Goal: Information Seeking & Learning: Learn about a topic

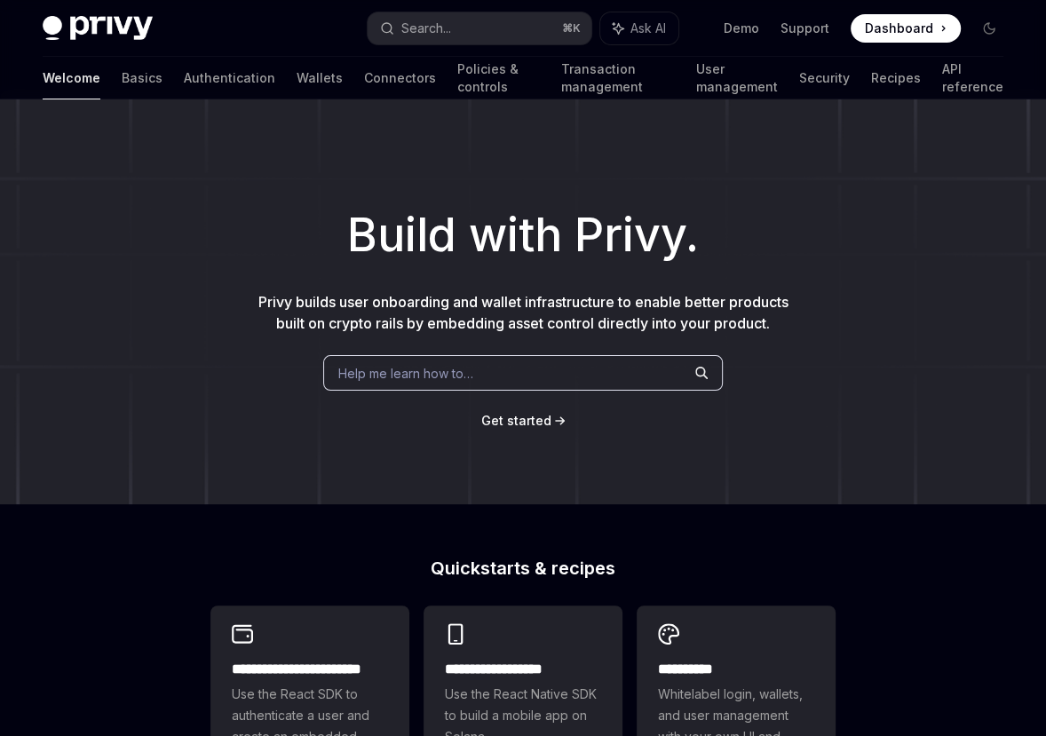
click at [410, 368] on span "Help me learn how to…" at bounding box center [405, 373] width 135 height 19
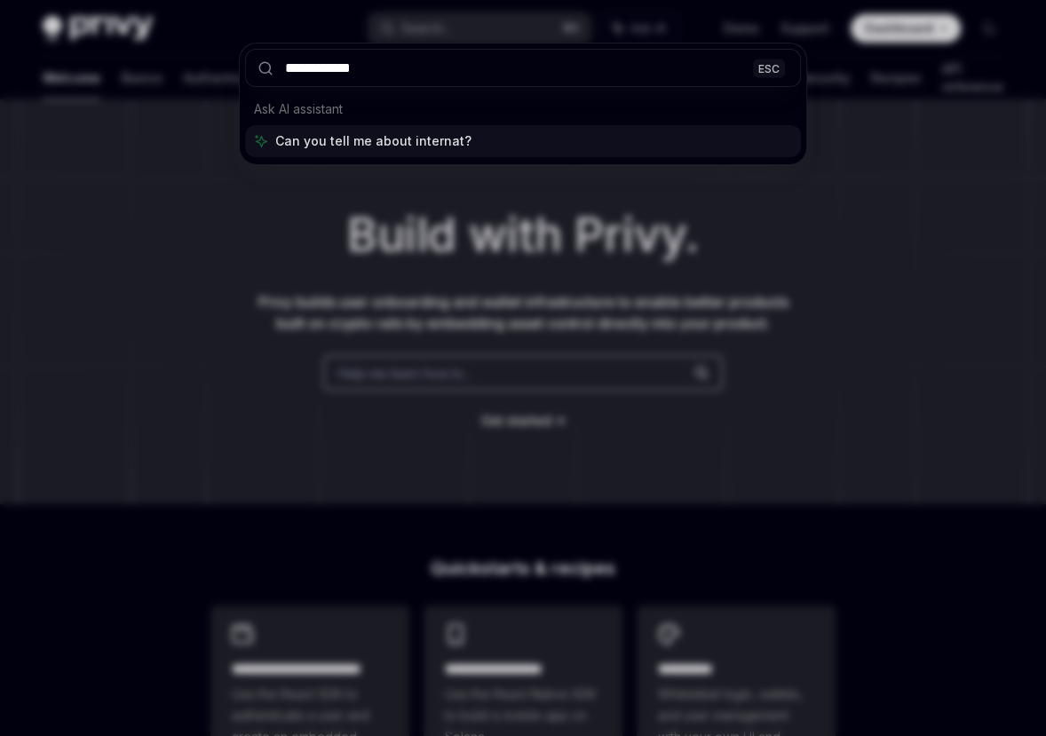
type input "**********"
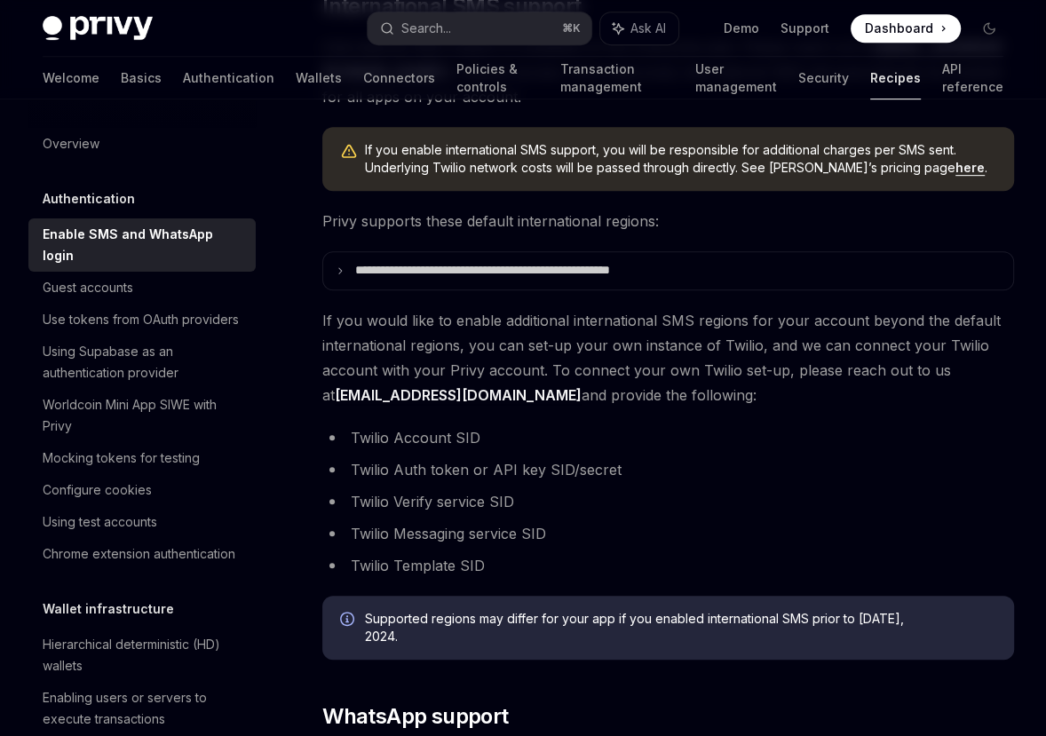
scroll to position [528, 0]
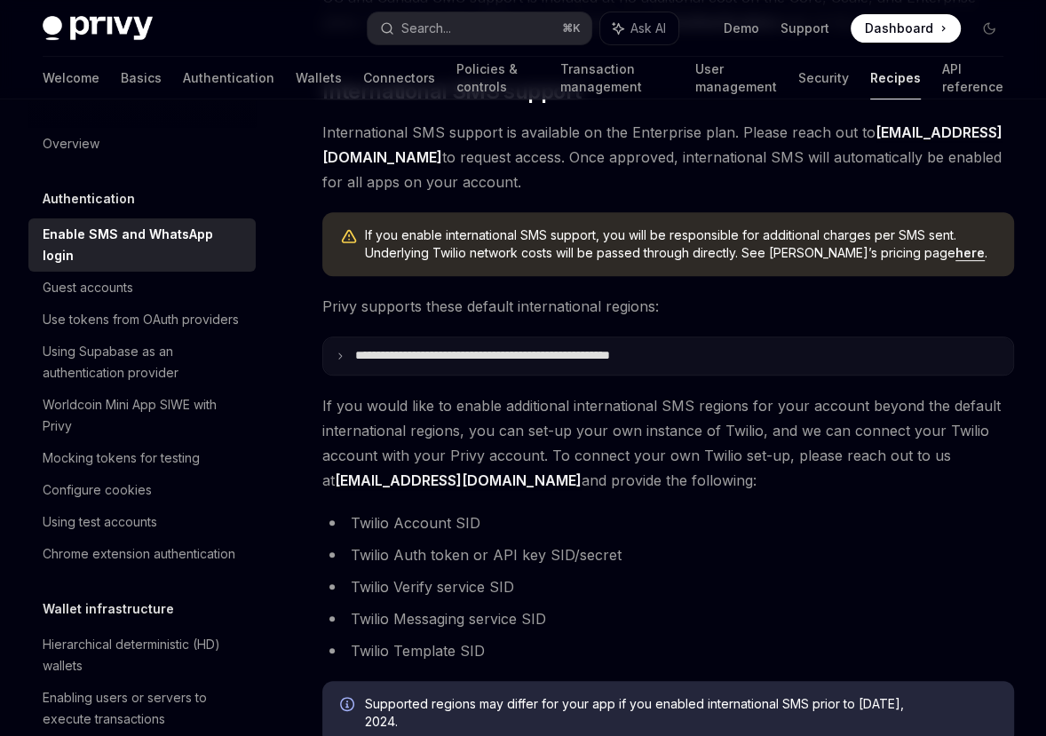
click at [344, 354] on summary "**********" at bounding box center [668, 355] width 690 height 37
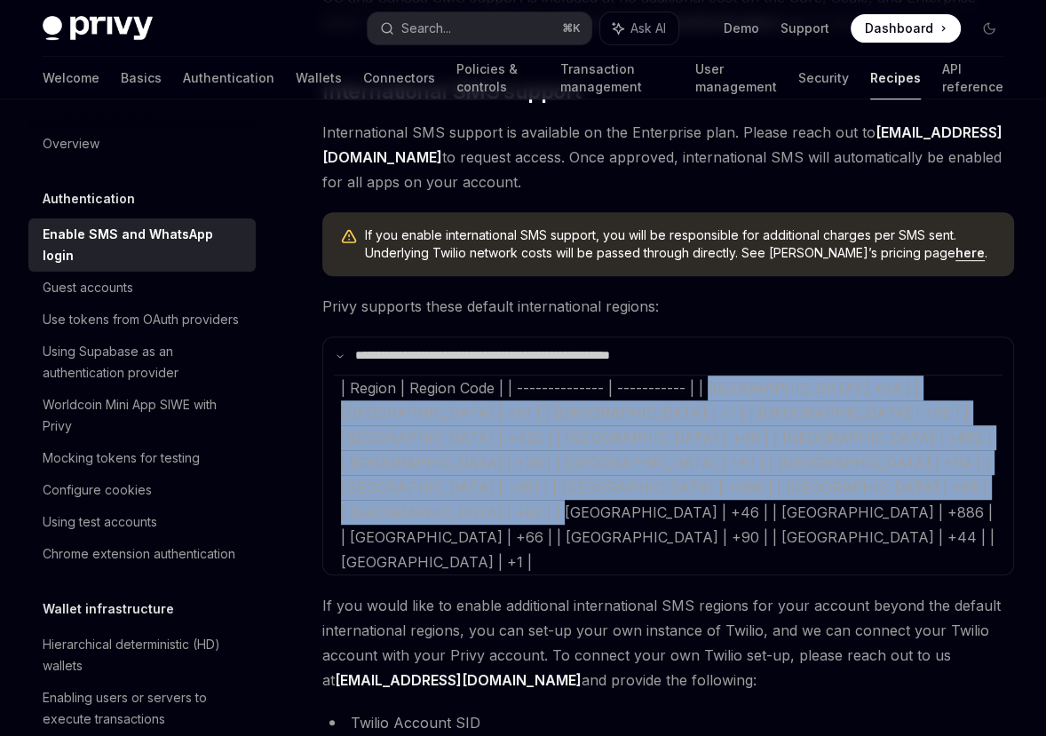
drag, startPoint x: 715, startPoint y: 389, endPoint x: 764, endPoint y: 493, distance: 115.2
click at [764, 493] on SMSChildren "| Region | Region Code | | -------------- | ----------- | | Argentina | +54 | |…" at bounding box center [668, 475] width 669 height 200
copy span "Argentina | +54 | | Australia | +61 | | Canada | +1 | | Chile | +56 | | Czech R…"
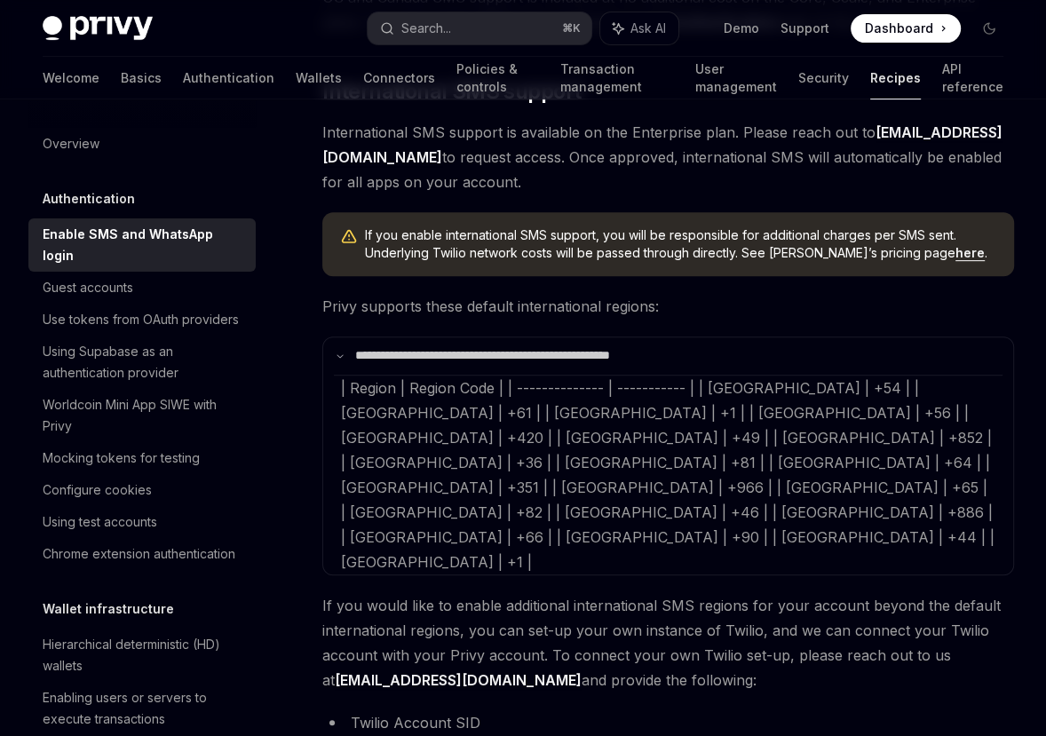
click at [553, 184] on span "International SMS support is available on the Enterprise plan. Please reach out…" at bounding box center [668, 157] width 692 height 75
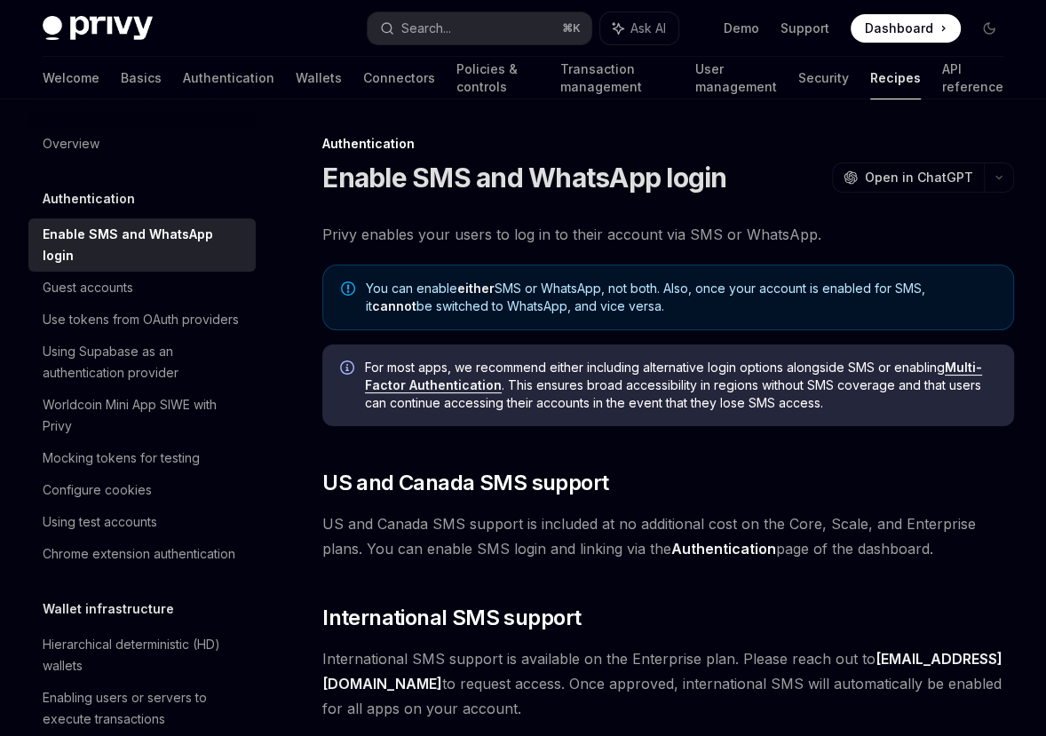
scroll to position [0, 0]
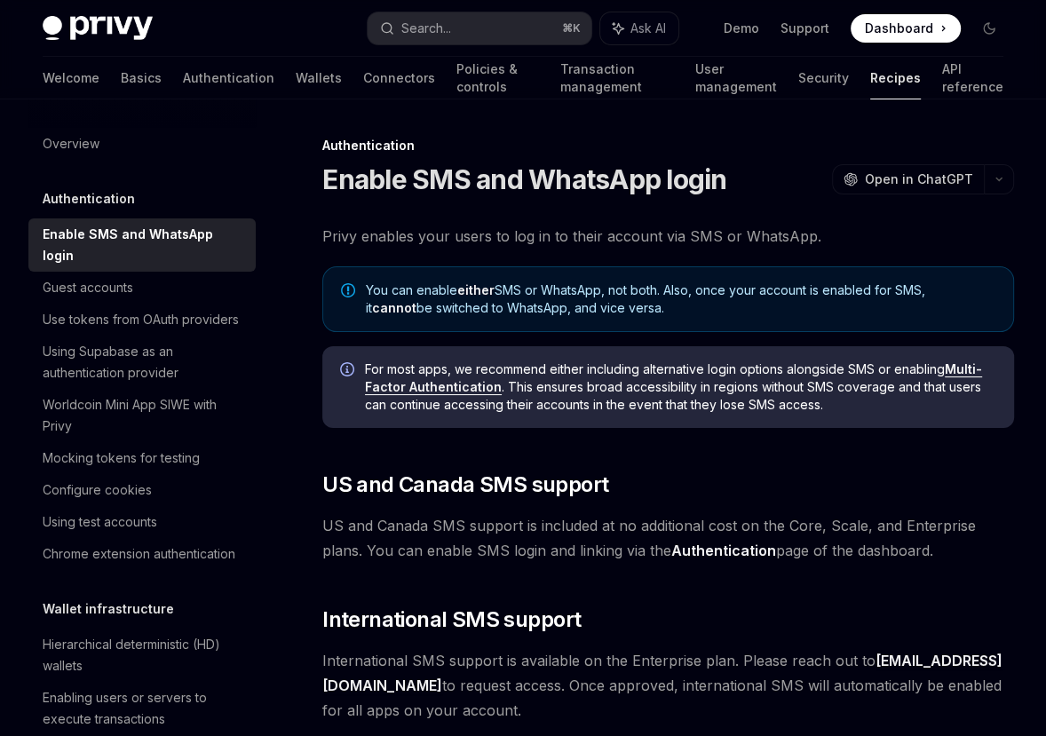
click at [526, 231] on span "Privy enables your users to log in to their account via SMS or WhatsApp." at bounding box center [668, 236] width 692 height 25
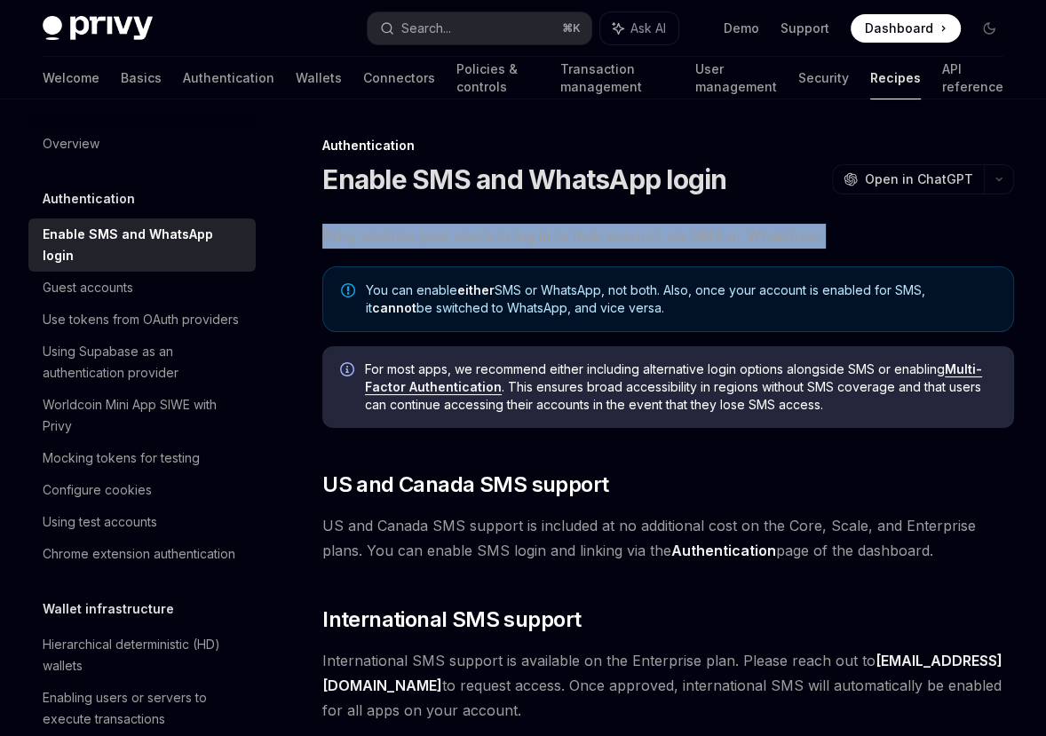
click at [526, 231] on span "Privy enables your users to log in to their account via SMS or WhatsApp." at bounding box center [668, 236] width 692 height 25
copy div "Privy enables your users to log in to their account via SMS or WhatsApp."
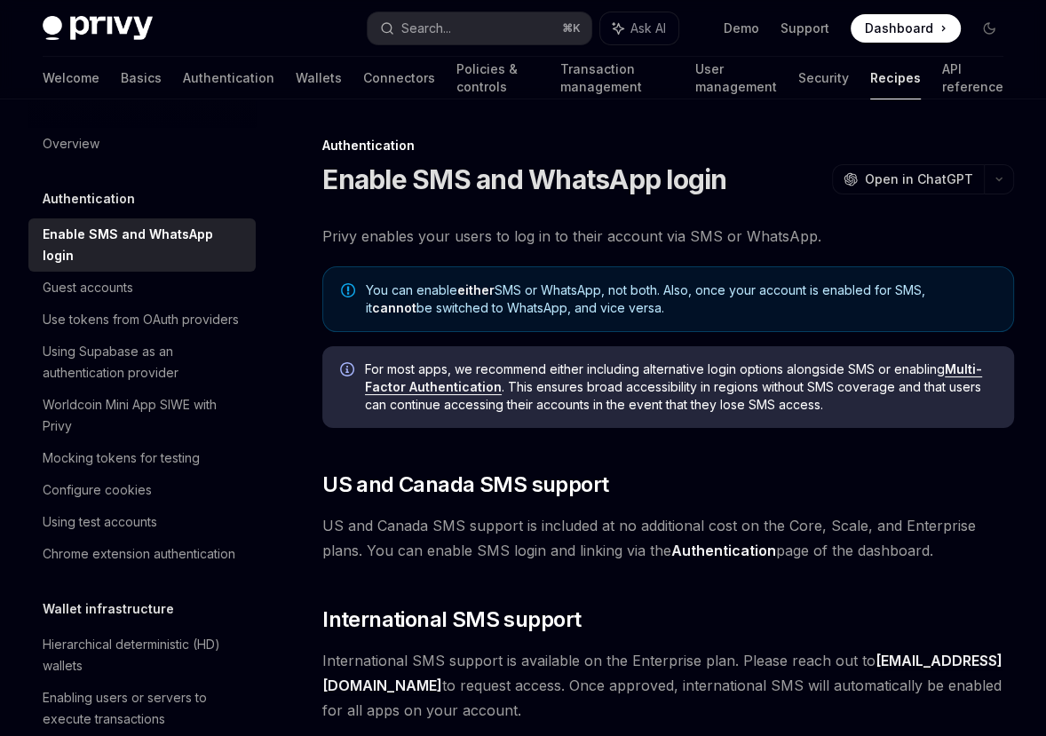
click at [83, 208] on h5 "Authentication" at bounding box center [89, 198] width 92 height 21
click at [89, 188] on h5 "Authentication" at bounding box center [89, 198] width 92 height 21
click at [83, 147] on div "Overview" at bounding box center [71, 143] width 57 height 21
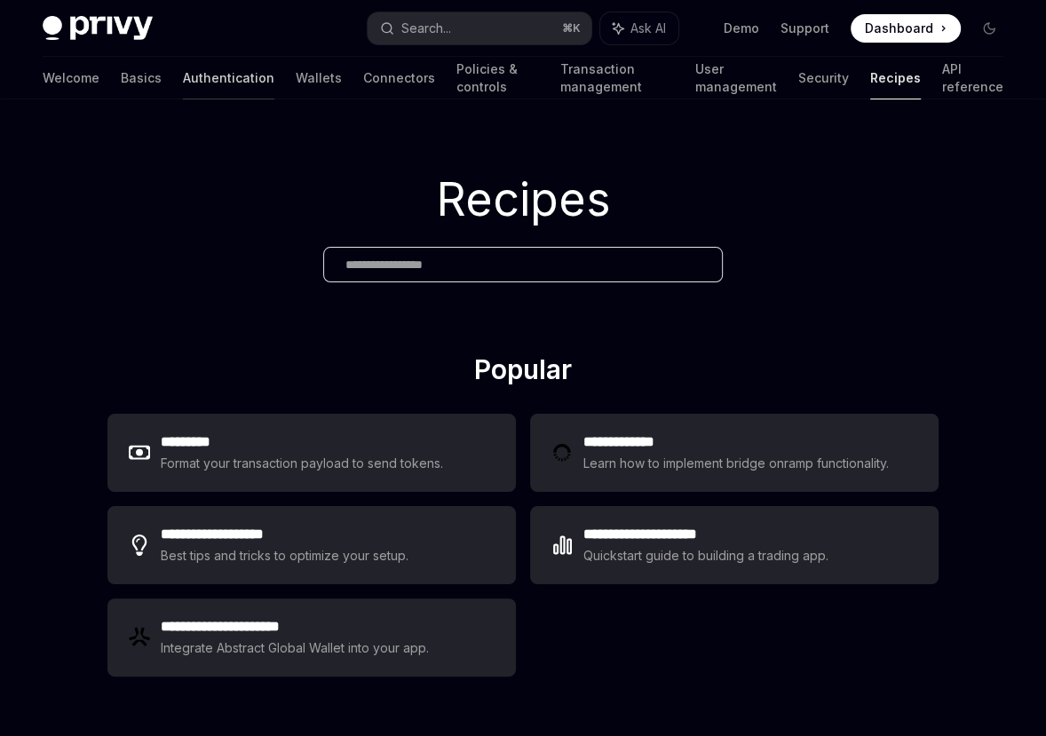
click at [183, 77] on link "Authentication" at bounding box center [228, 78] width 91 height 43
type textarea "*"
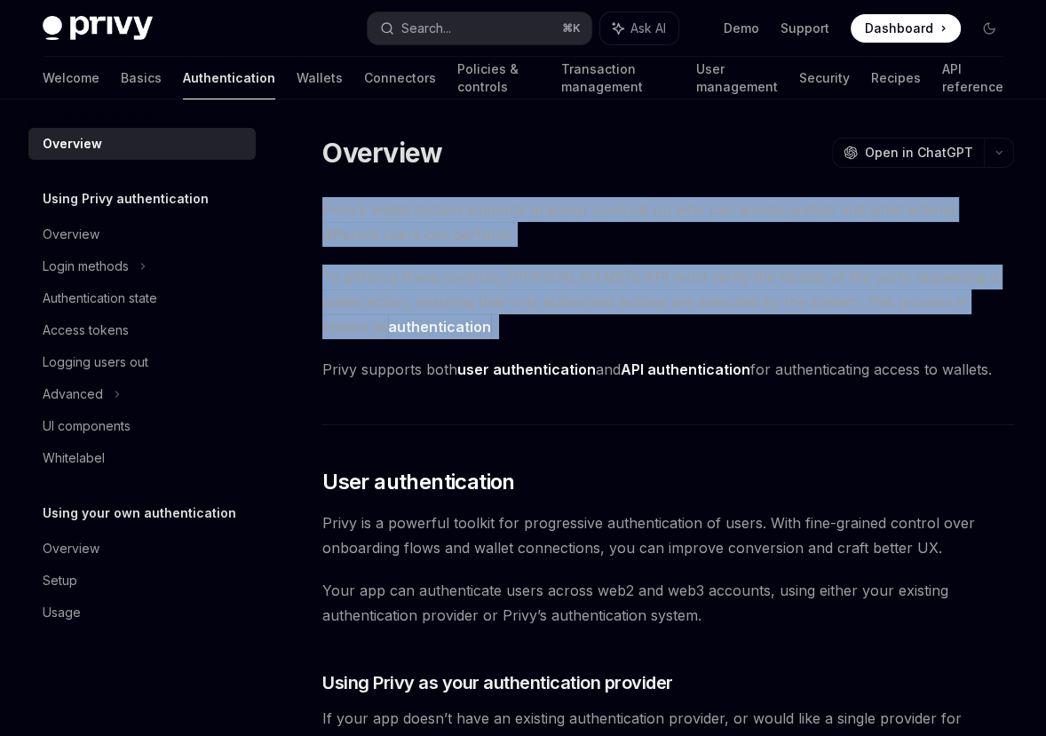
drag, startPoint x: 320, startPoint y: 210, endPoint x: 477, endPoint y: 340, distance: 203.7
copy div "Privy’s wallet system supports granular controls on who can access wallets and …"
